Goal: Find specific page/section: Find specific page/section

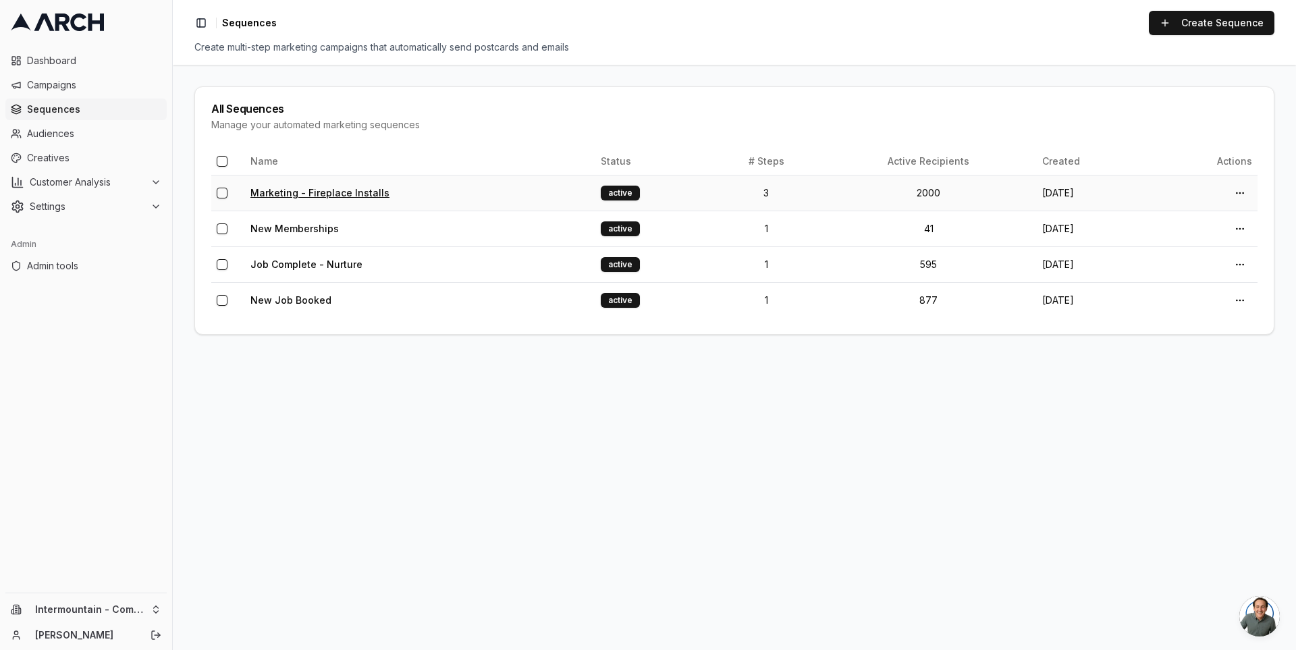
click at [290, 192] on link "Marketing - Fireplace Installs" at bounding box center [319, 192] width 139 height 11
click at [143, 177] on span "Customer Analysis" at bounding box center [87, 181] width 115 height 13
click at [151, 607] on html "Dashboard Campaigns Sequences Audiences Creatives Customer Analysis Settings Ad…" at bounding box center [648, 325] width 1296 height 650
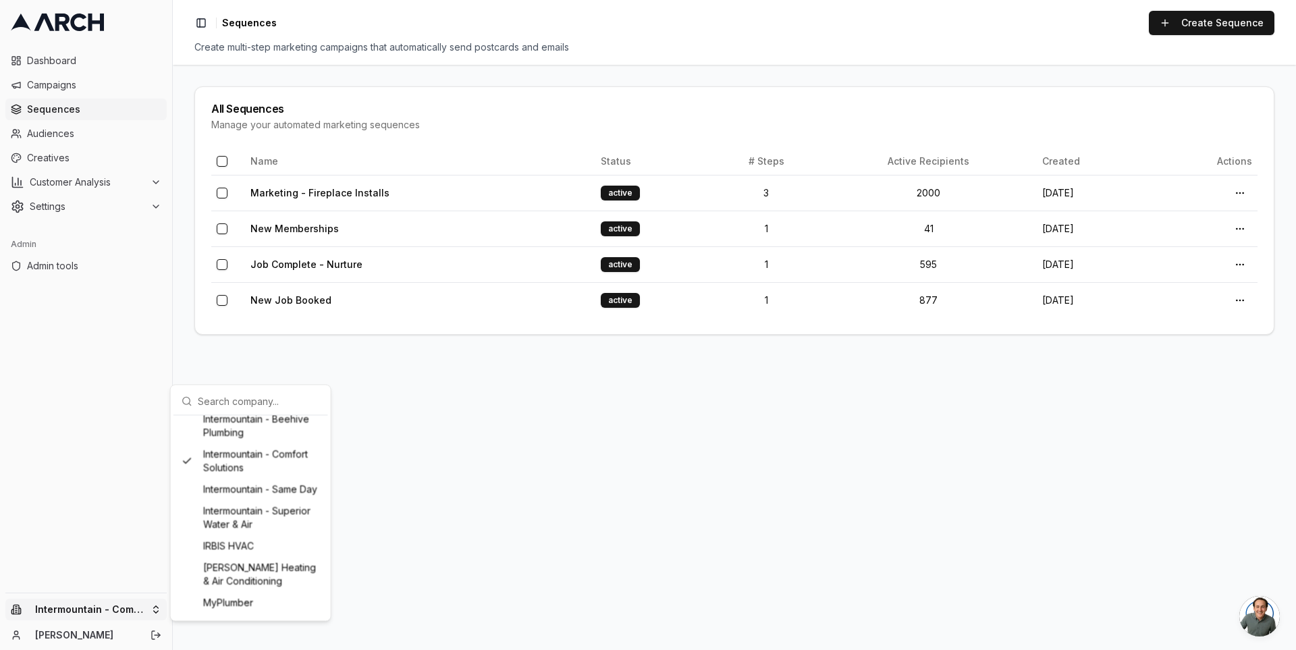
scroll to position [970, 0]
click at [258, 533] on div "Intermountain - Superior Water & Air" at bounding box center [250, 515] width 149 height 35
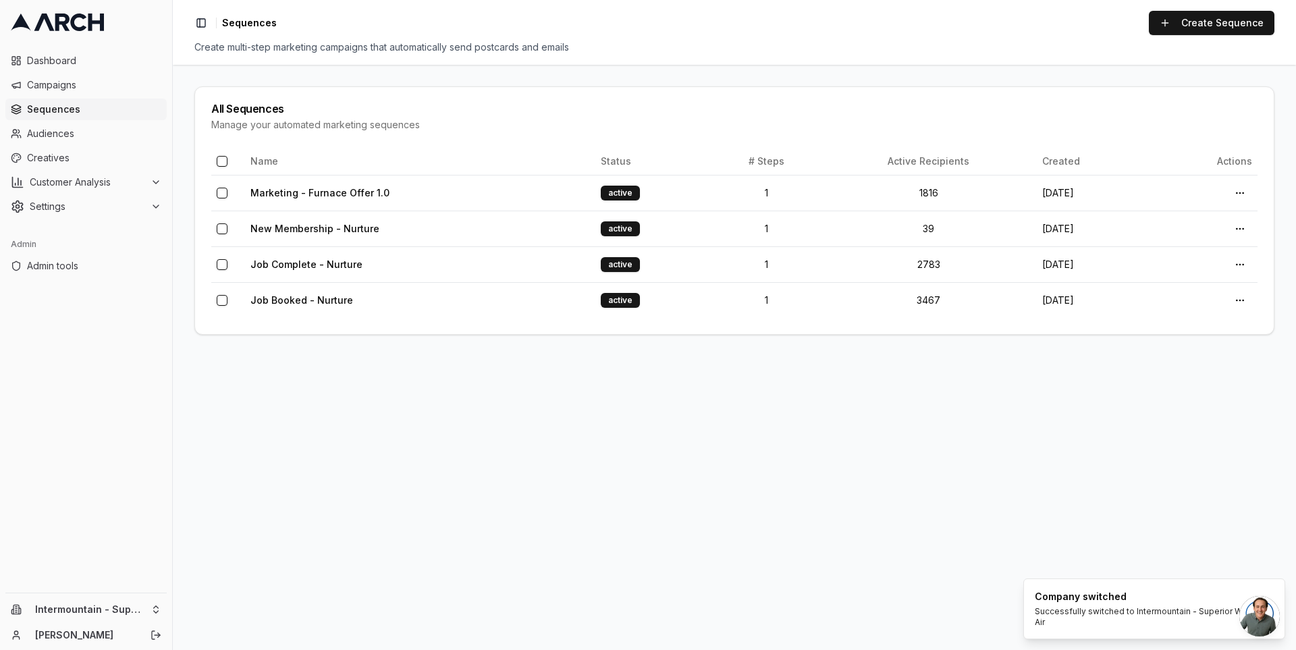
click at [186, 344] on main "All Sequences Manage your automated marketing sequences Name Status # Steps Act…" at bounding box center [734, 357] width 1123 height 585
click at [290, 194] on link "Marketing - Furnace Offer 1.0" at bounding box center [319, 192] width 139 height 11
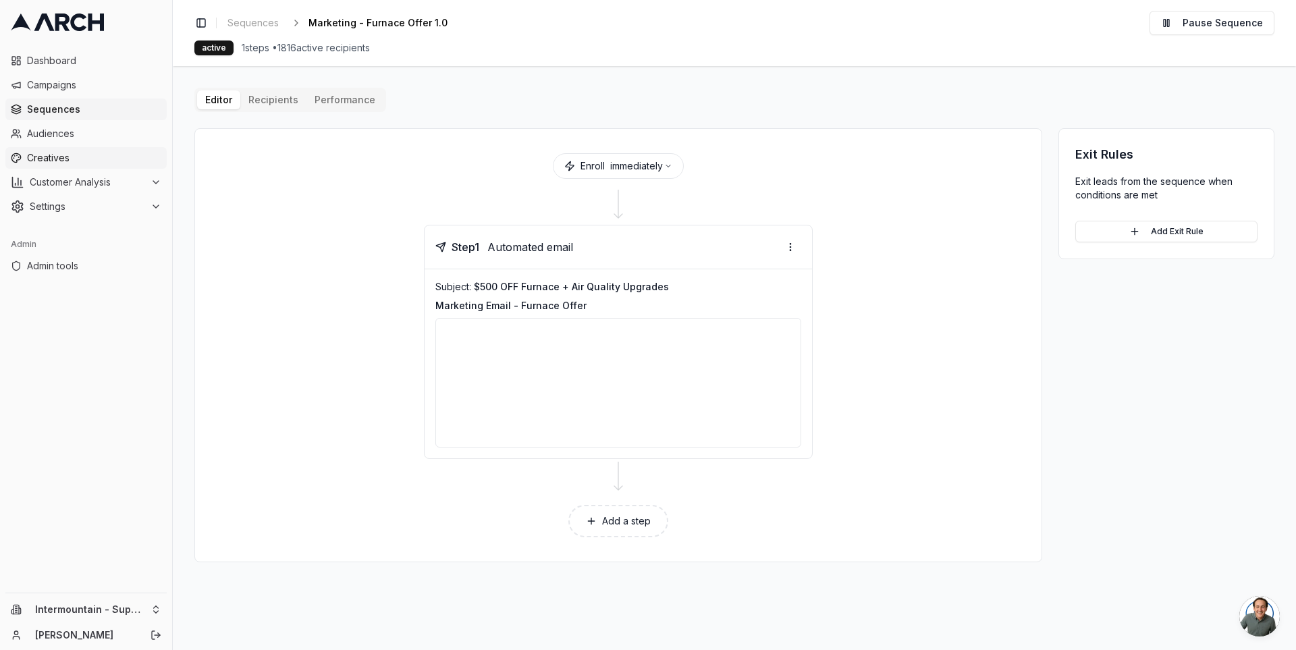
click at [63, 159] on span "Creatives" at bounding box center [94, 157] width 134 height 13
